Goal: Task Accomplishment & Management: Use online tool/utility

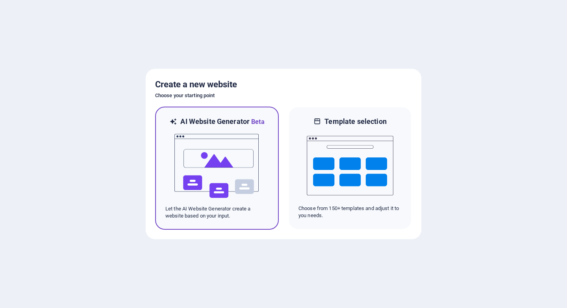
click at [208, 156] on img at bounding box center [217, 166] width 87 height 79
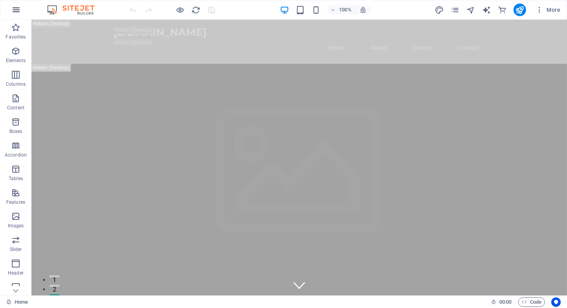
click at [15, 10] on icon "button" at bounding box center [15, 9] width 9 height 9
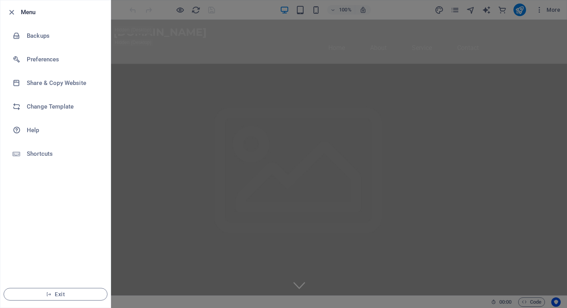
click at [15, 10] on icon "button" at bounding box center [11, 12] width 9 height 9
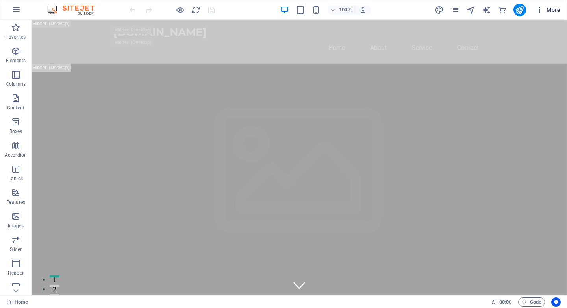
click at [553, 9] on span "More" at bounding box center [547, 10] width 25 height 8
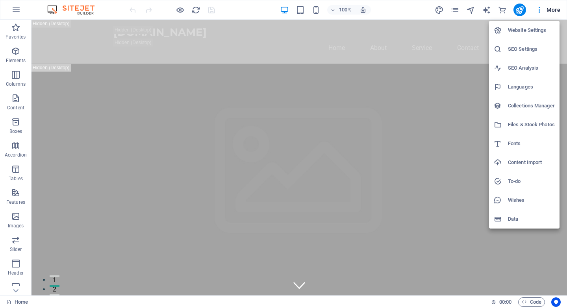
click at [553, 9] on div at bounding box center [283, 154] width 567 height 308
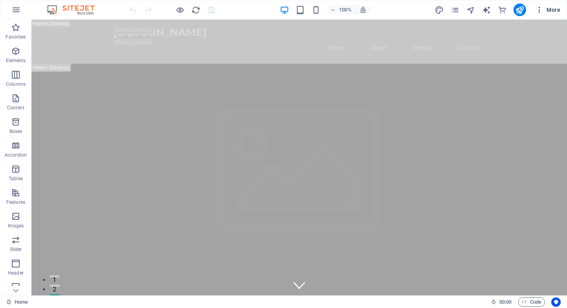
click at [551, 10] on span "More" at bounding box center [547, 10] width 25 height 8
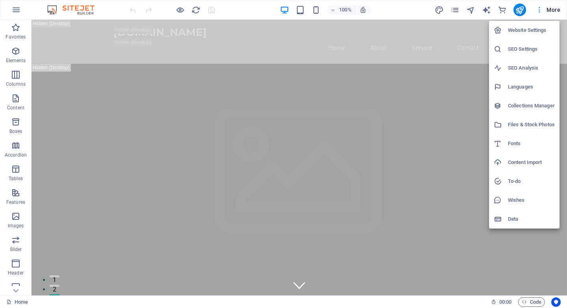
click at [551, 10] on div at bounding box center [283, 154] width 567 height 308
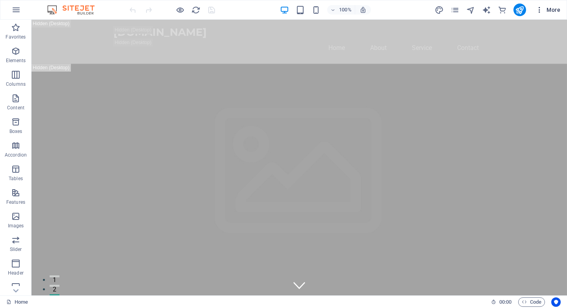
click at [537, 12] on icon "button" at bounding box center [539, 10] width 8 height 8
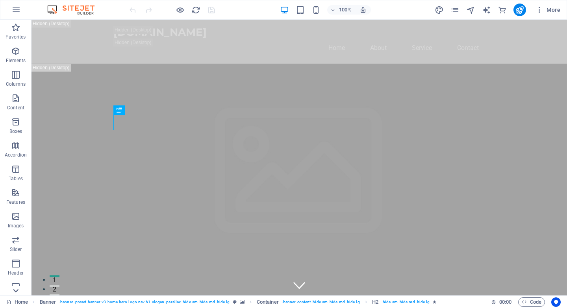
click at [18, 290] on icon at bounding box center [16, 291] width 6 height 4
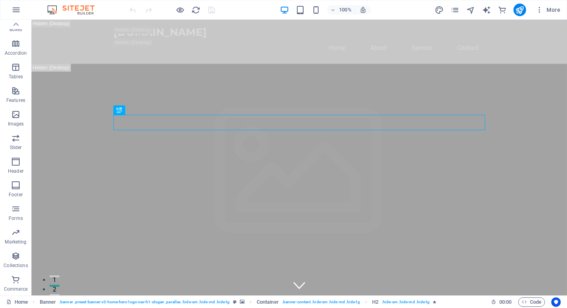
click at [18, 290] on p "Commerce" at bounding box center [16, 289] width 24 height 6
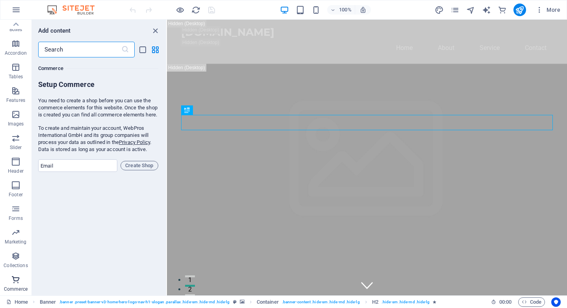
scroll to position [7587, 0]
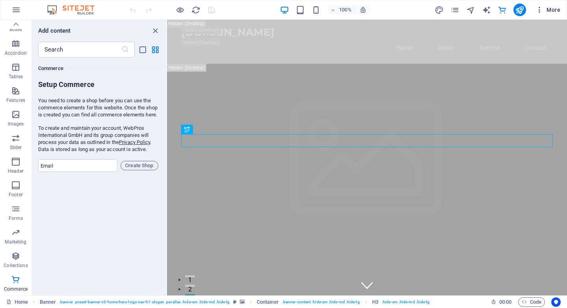
click at [554, 9] on span "More" at bounding box center [547, 10] width 25 height 8
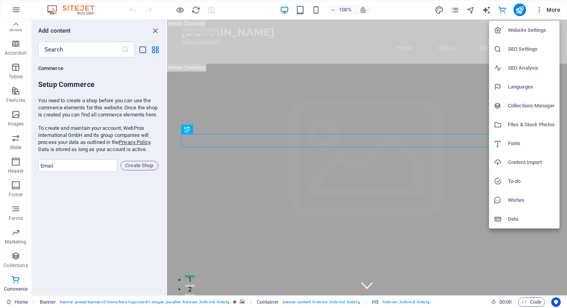
click at [17, 26] on div at bounding box center [283, 154] width 567 height 308
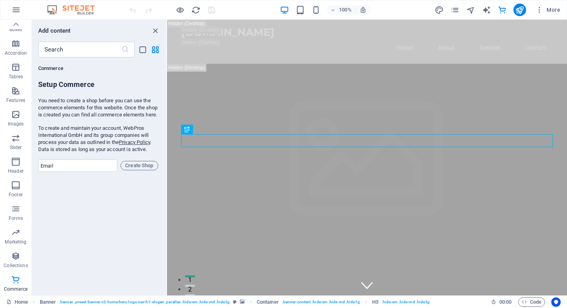
click at [19, 9] on icon "button" at bounding box center [15, 9] width 9 height 9
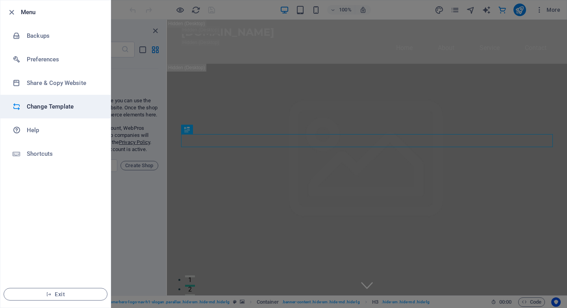
click at [50, 108] on h6 "Change Template" at bounding box center [63, 106] width 73 height 9
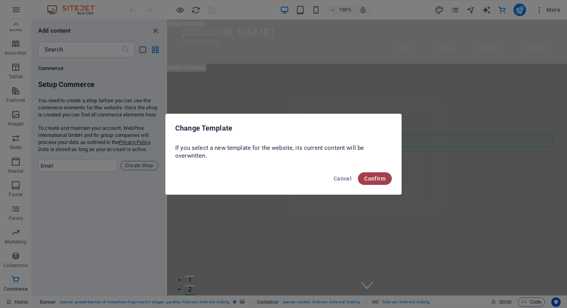
click at [379, 181] on span "Confirm" at bounding box center [374, 179] width 21 height 6
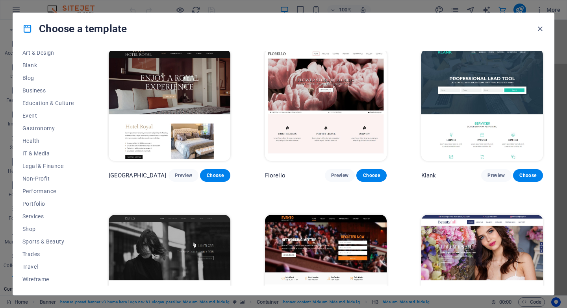
scroll to position [6923, 0]
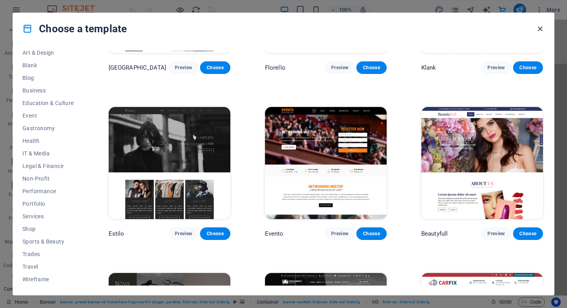
click at [539, 29] on icon "button" at bounding box center [539, 28] width 9 height 9
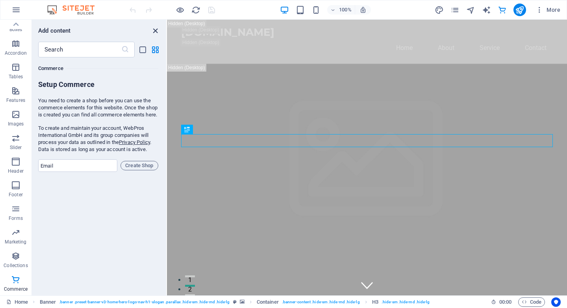
click at [156, 32] on icon "close panel" at bounding box center [155, 30] width 9 height 9
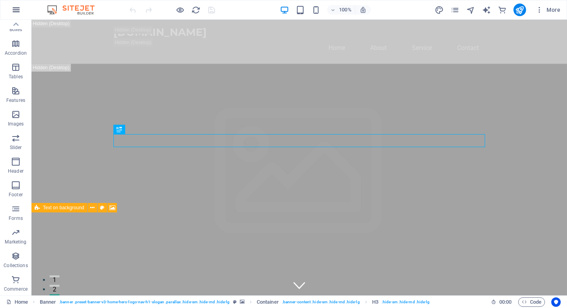
click at [15, 7] on icon "button" at bounding box center [15, 9] width 9 height 9
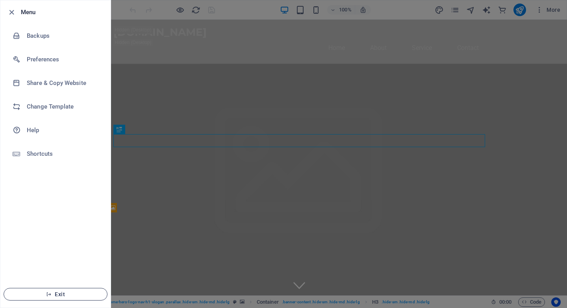
click at [60, 293] on span "Exit" at bounding box center [55, 294] width 91 height 6
